Goal: Transaction & Acquisition: Purchase product/service

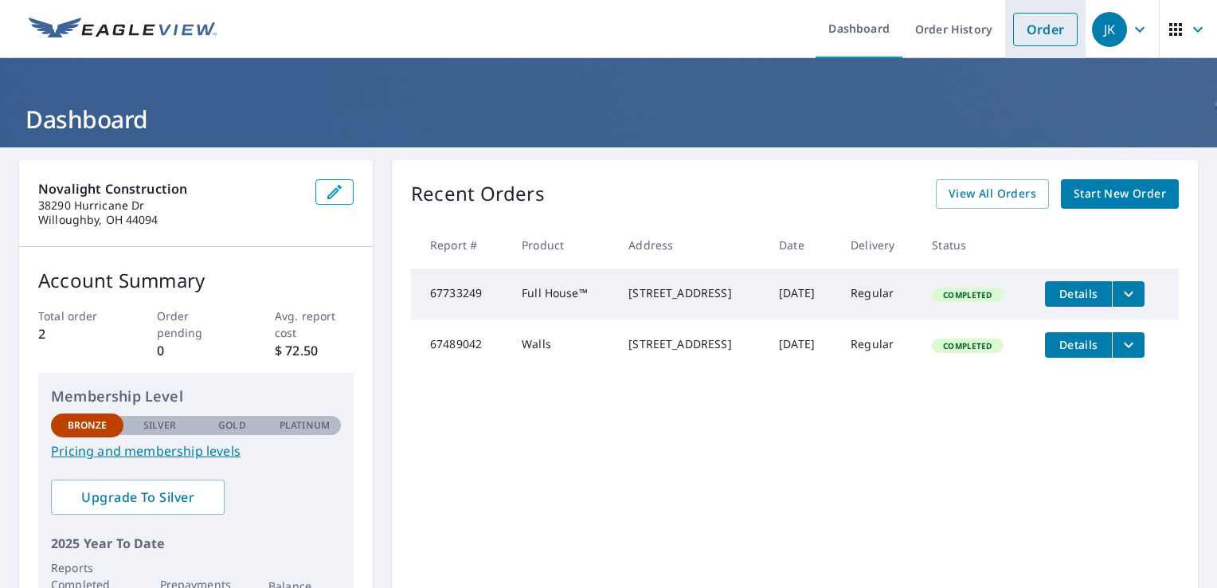
click at [1050, 29] on link "Order" at bounding box center [1045, 29] width 64 height 33
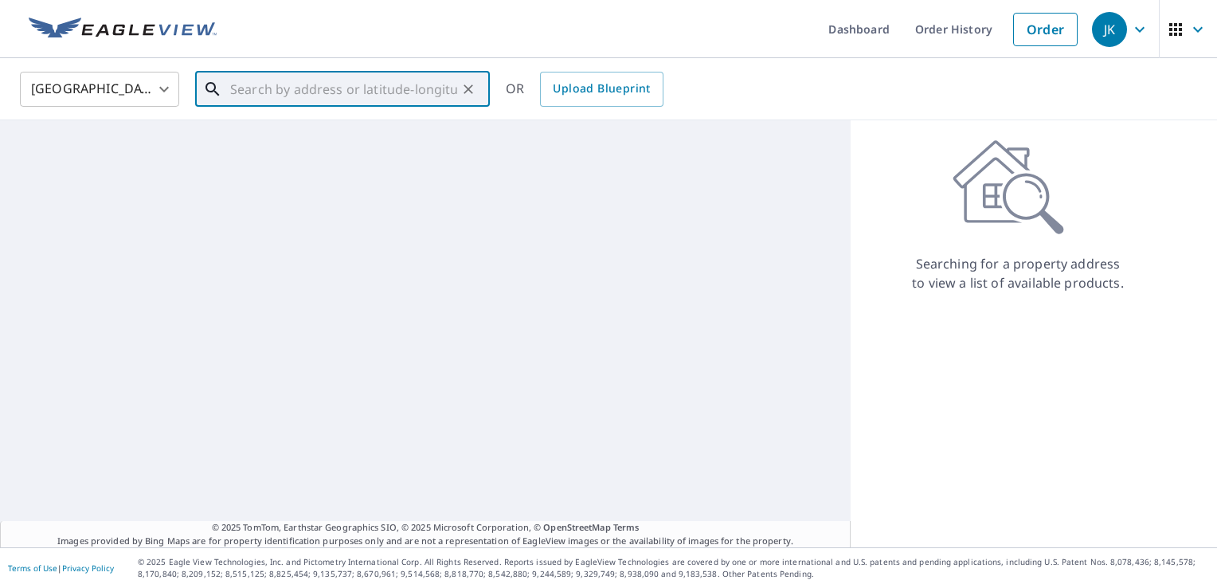
click at [365, 103] on input "text" at bounding box center [343, 89] width 227 height 45
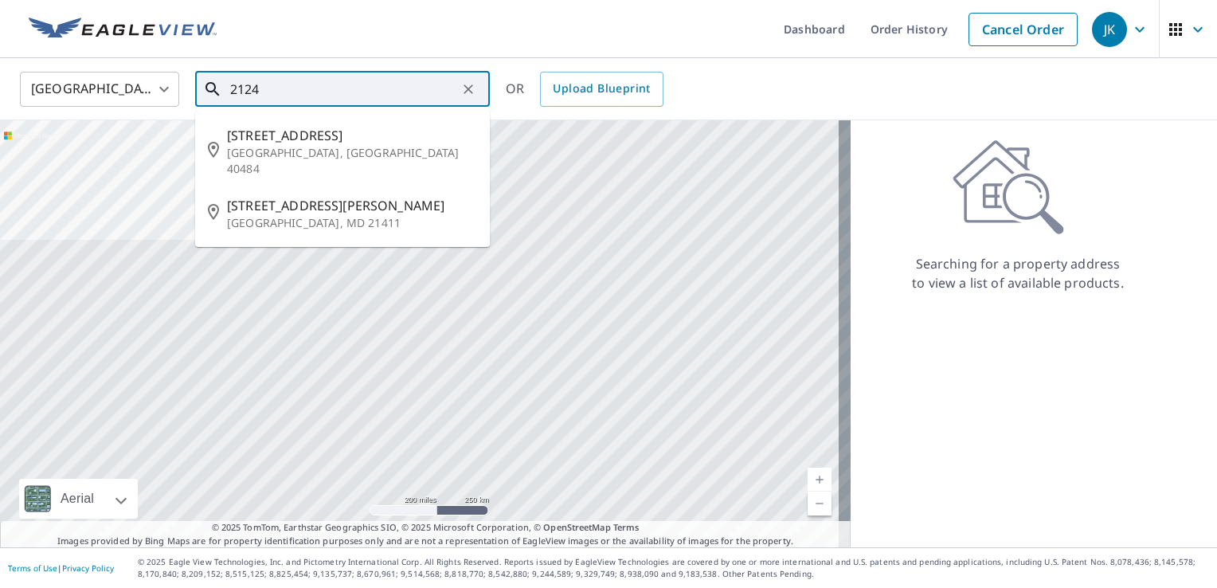
click at [365, 103] on input "2124" at bounding box center [343, 89] width 227 height 45
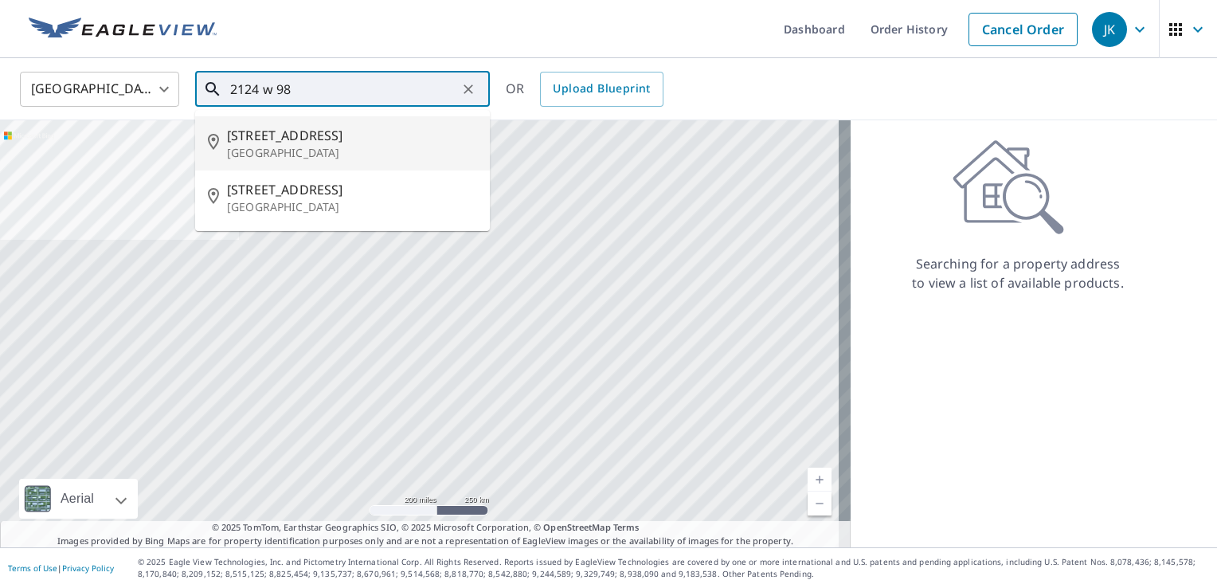
click at [305, 158] on p "[GEOGRAPHIC_DATA]" at bounding box center [352, 153] width 250 height 16
type input "[STREET_ADDRESS]"
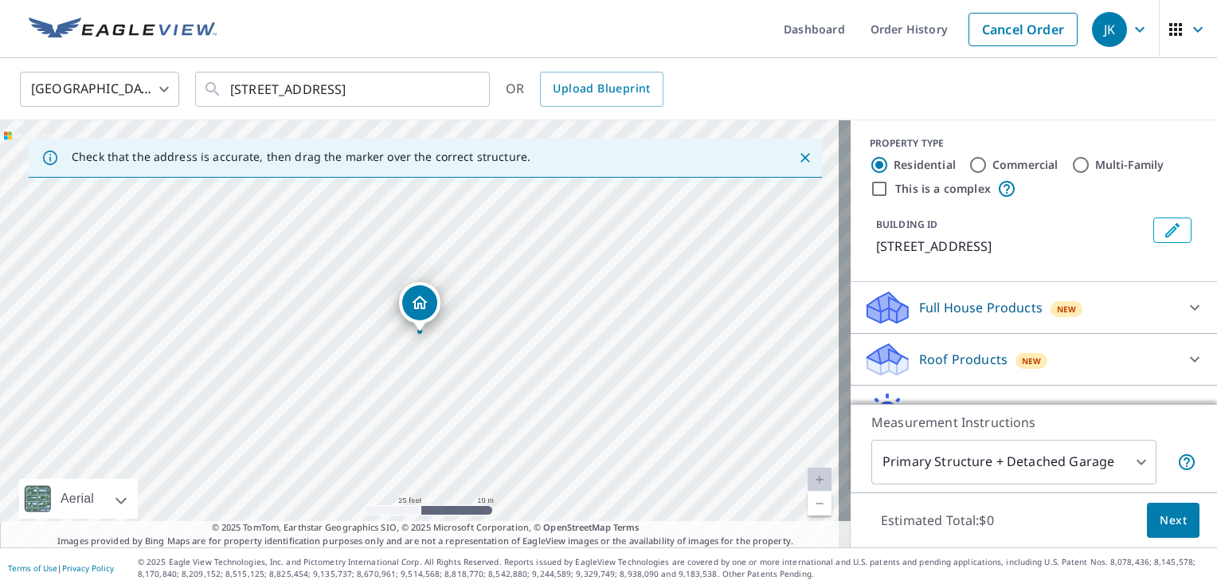
scroll to position [5, 0]
click at [971, 352] on p "Roof Products" at bounding box center [963, 357] width 88 height 19
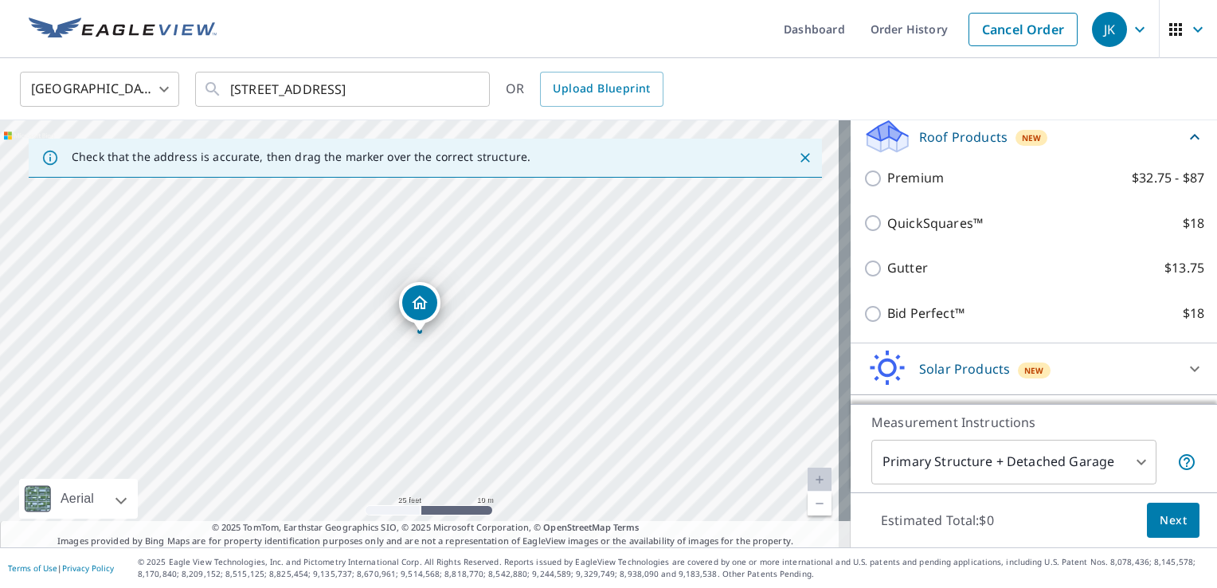
scroll to position [225, 0]
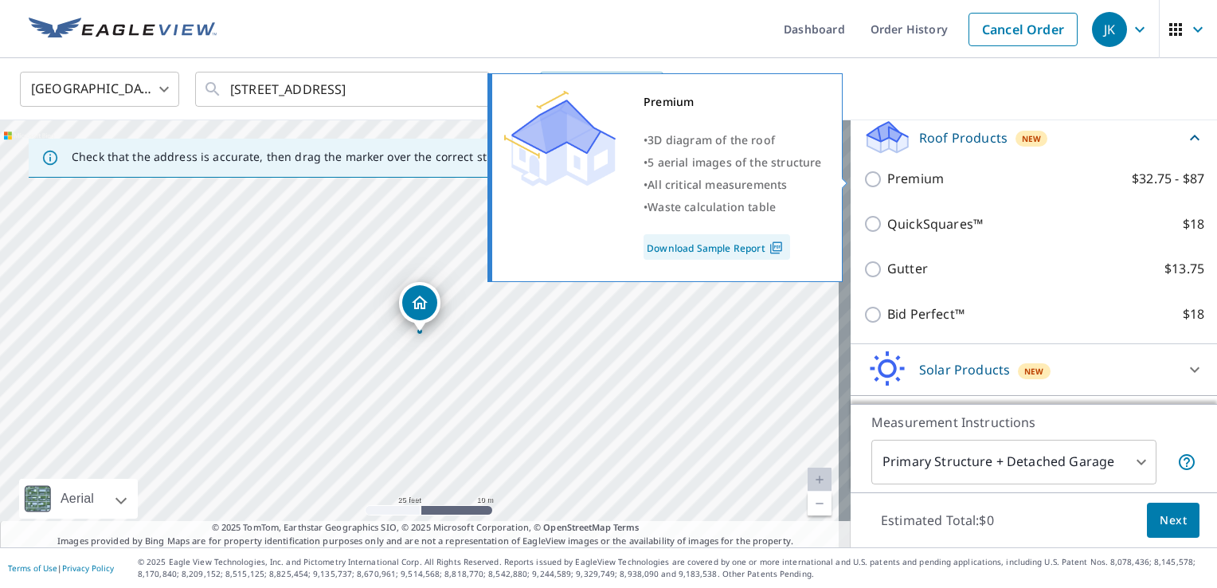
click at [890, 180] on p "Premium" at bounding box center [915, 179] width 57 height 20
click at [887, 180] on input "Premium $32.75 - $87" at bounding box center [875, 179] width 24 height 19
checkbox input "true"
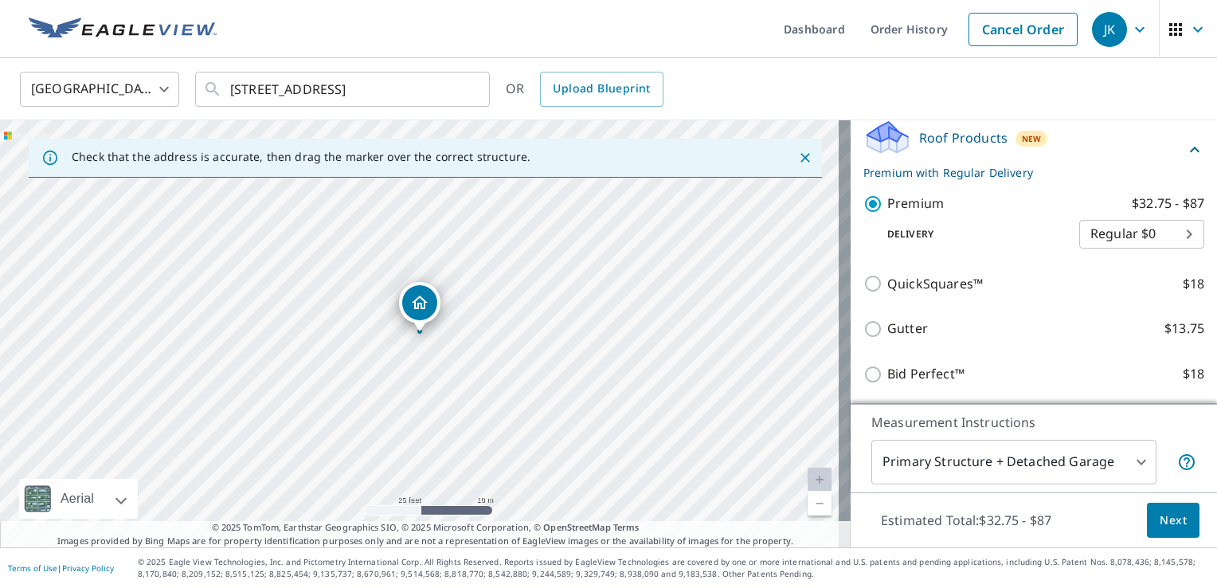
click at [1111, 233] on body "JK JK Dashboard Order History Cancel Order JK [GEOGRAPHIC_DATA] US ​ [STREET_AD…" at bounding box center [608, 294] width 1217 height 588
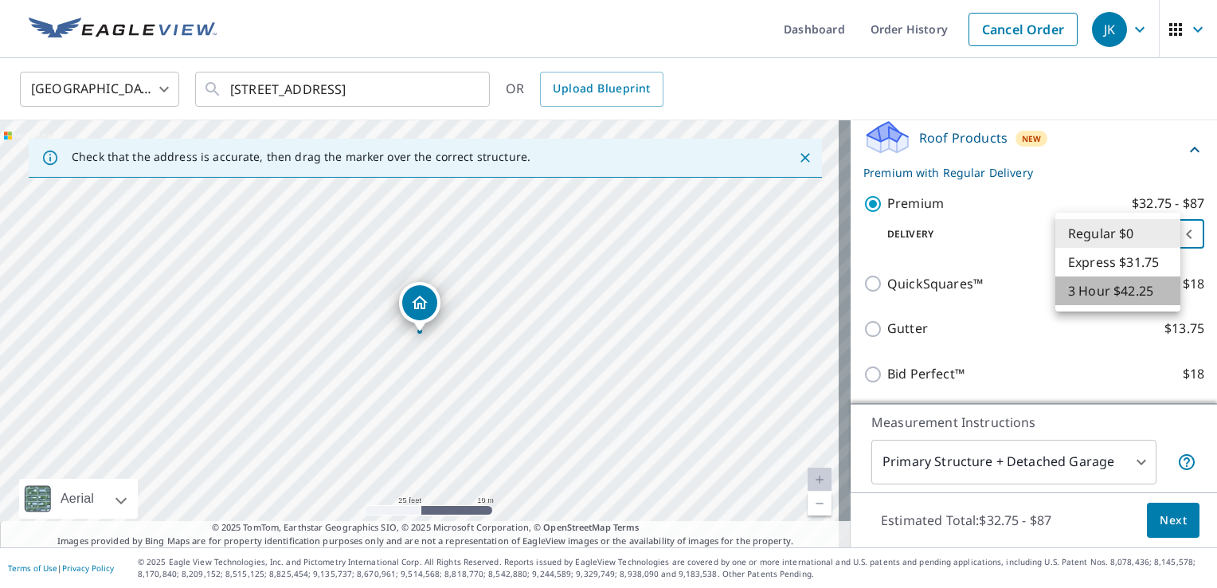
click at [1112, 299] on li "3 Hour $42.25" at bounding box center [1117, 290] width 125 height 29
type input "7"
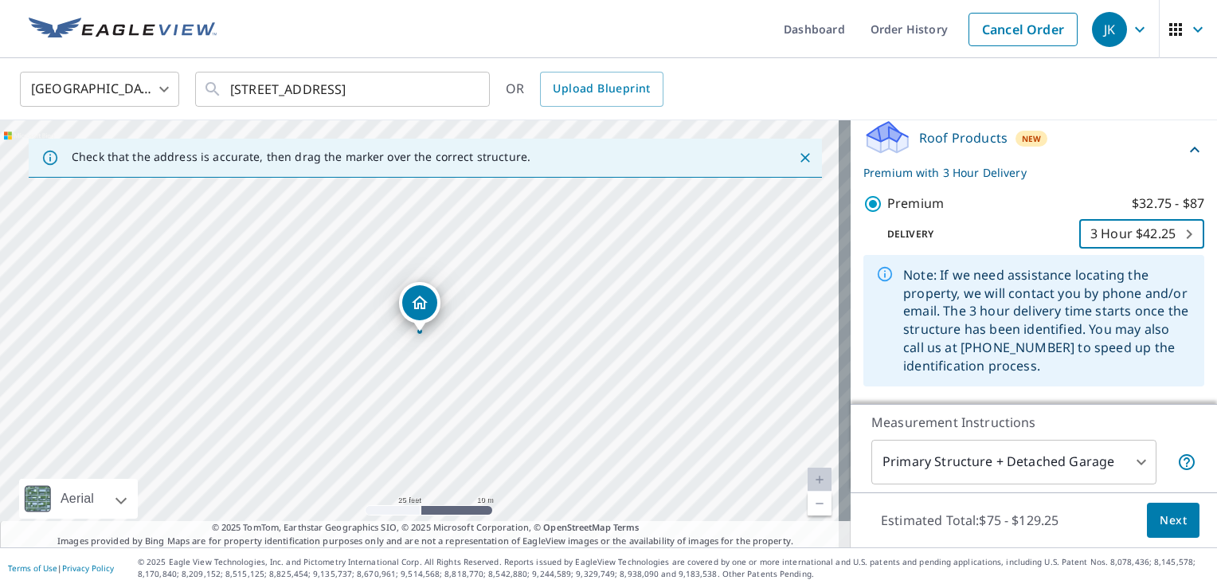
click at [1108, 463] on body "JK JK Dashboard Order History Cancel Order JK [GEOGRAPHIC_DATA] US ​ [STREET_AD…" at bounding box center [608, 294] width 1217 height 588
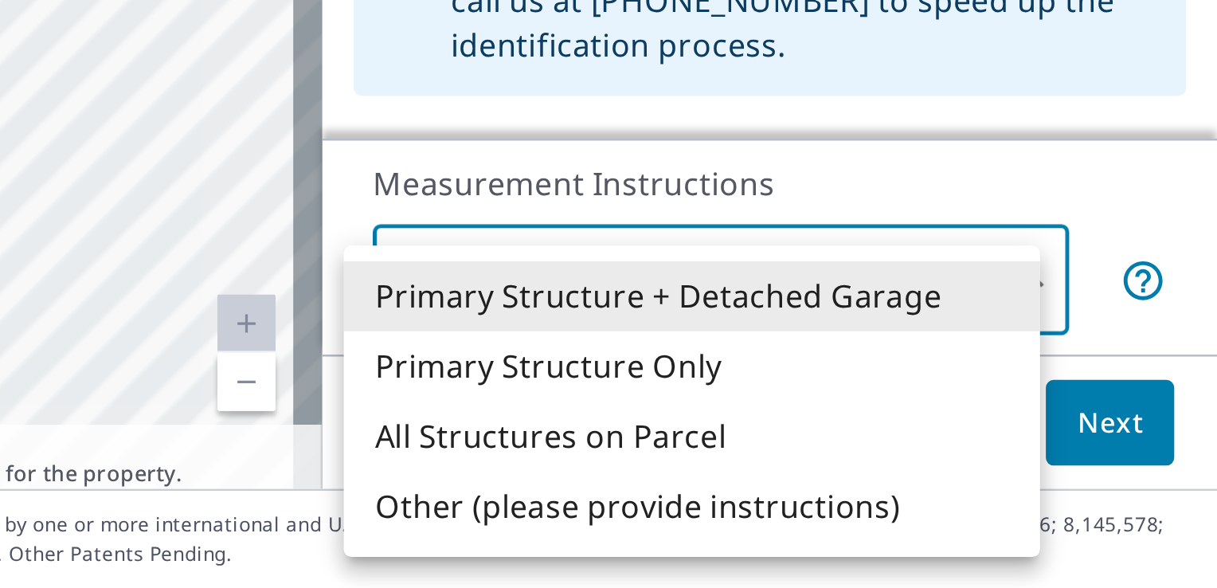
drag, startPoint x: 275, startPoint y: 278, endPoint x: 850, endPoint y: 445, distance: 598.7
click at [850, 445] on div at bounding box center [608, 294] width 1217 height 588
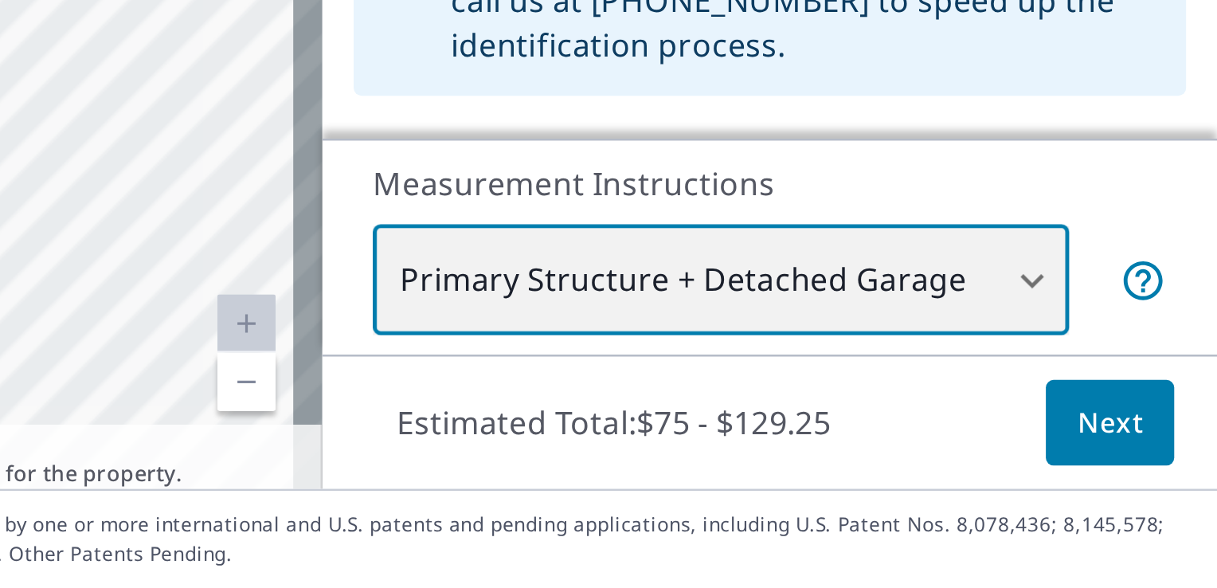
scroll to position [0, 0]
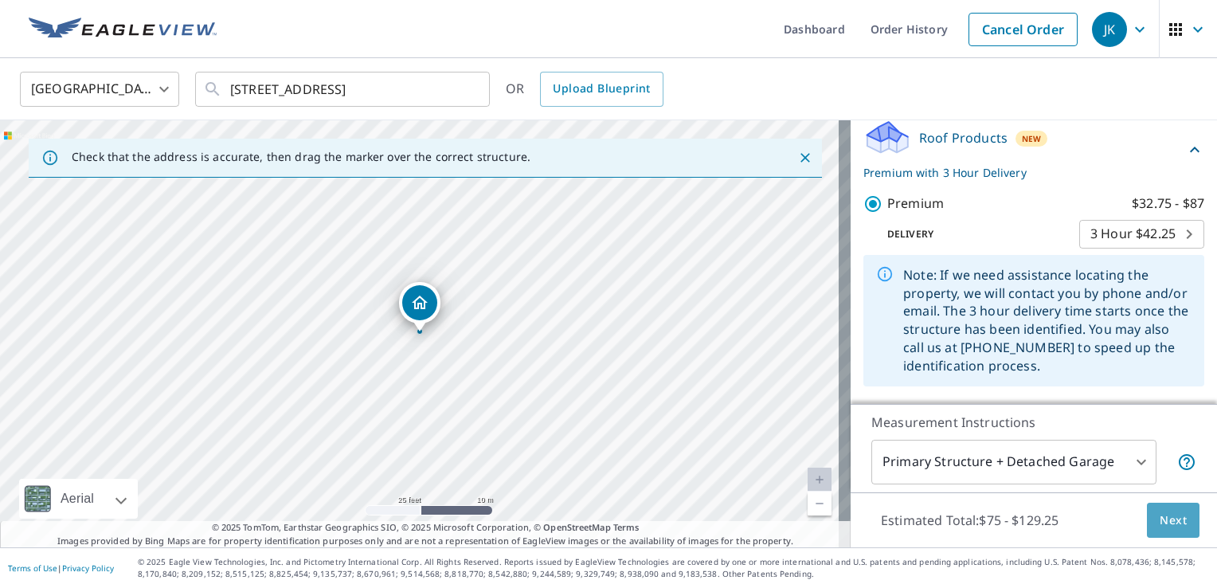
drag, startPoint x: 1157, startPoint y: 522, endPoint x: 1169, endPoint y: 533, distance: 15.8
click at [1169, 533] on button "Next" at bounding box center [1173, 520] width 53 height 36
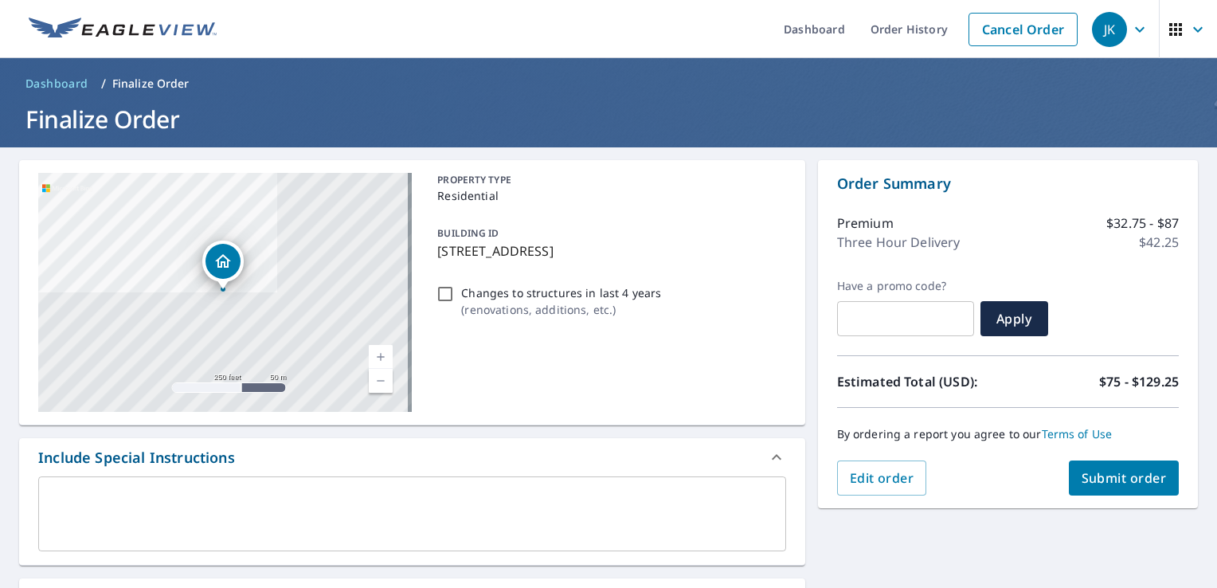
click at [1096, 470] on span "Submit order" at bounding box center [1123, 478] width 85 height 18
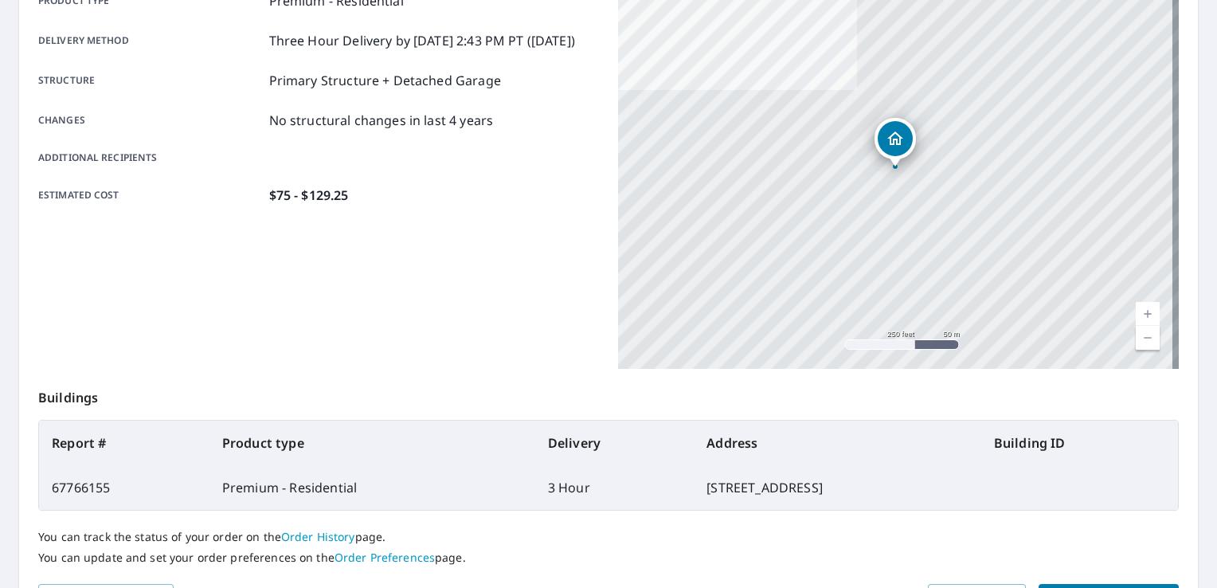
scroll to position [261, 0]
